Goal: Information Seeking & Learning: Understand process/instructions

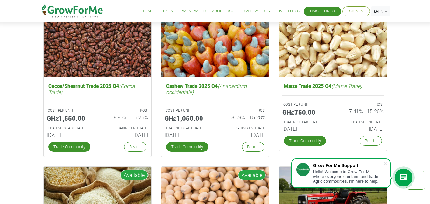
scroll to position [889, 0]
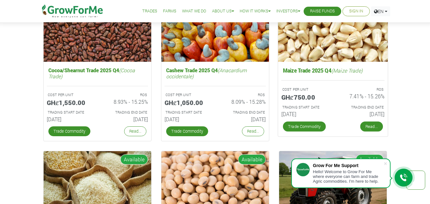
click at [365, 125] on link "Read..." at bounding box center [371, 126] width 23 height 10
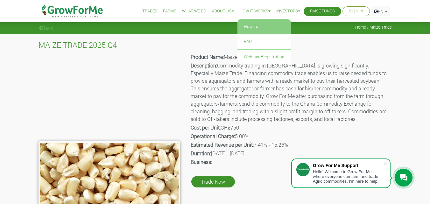
click at [250, 24] on link "How To" at bounding box center [263, 26] width 53 height 15
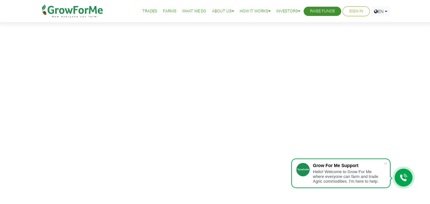
scroll to position [127, 0]
